Goal: Find specific page/section: Find specific page/section

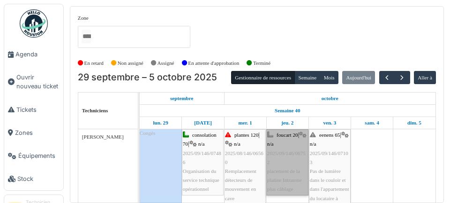
click at [292, 177] on link "foucart 20 | n/a 2025/09/146/06752 placement de la platine Intratone plus câbla…" at bounding box center [287, 162] width 42 height 66
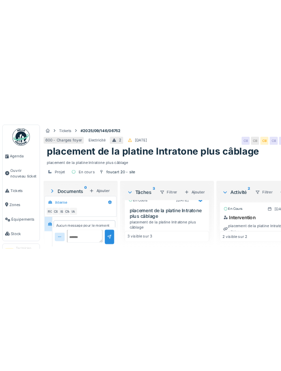
scroll to position [268, 0]
